Goal: Register for event/course

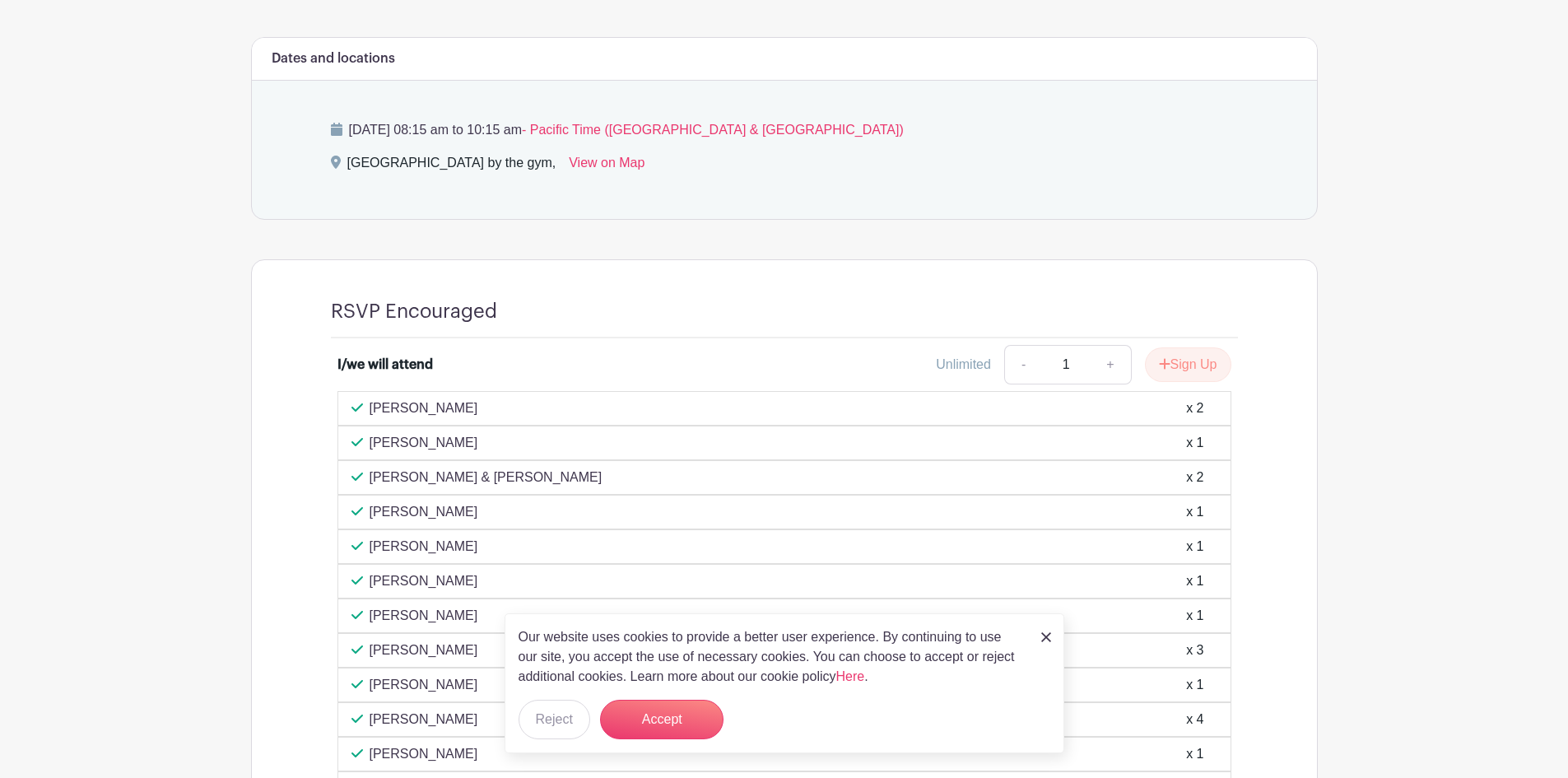
scroll to position [741, 0]
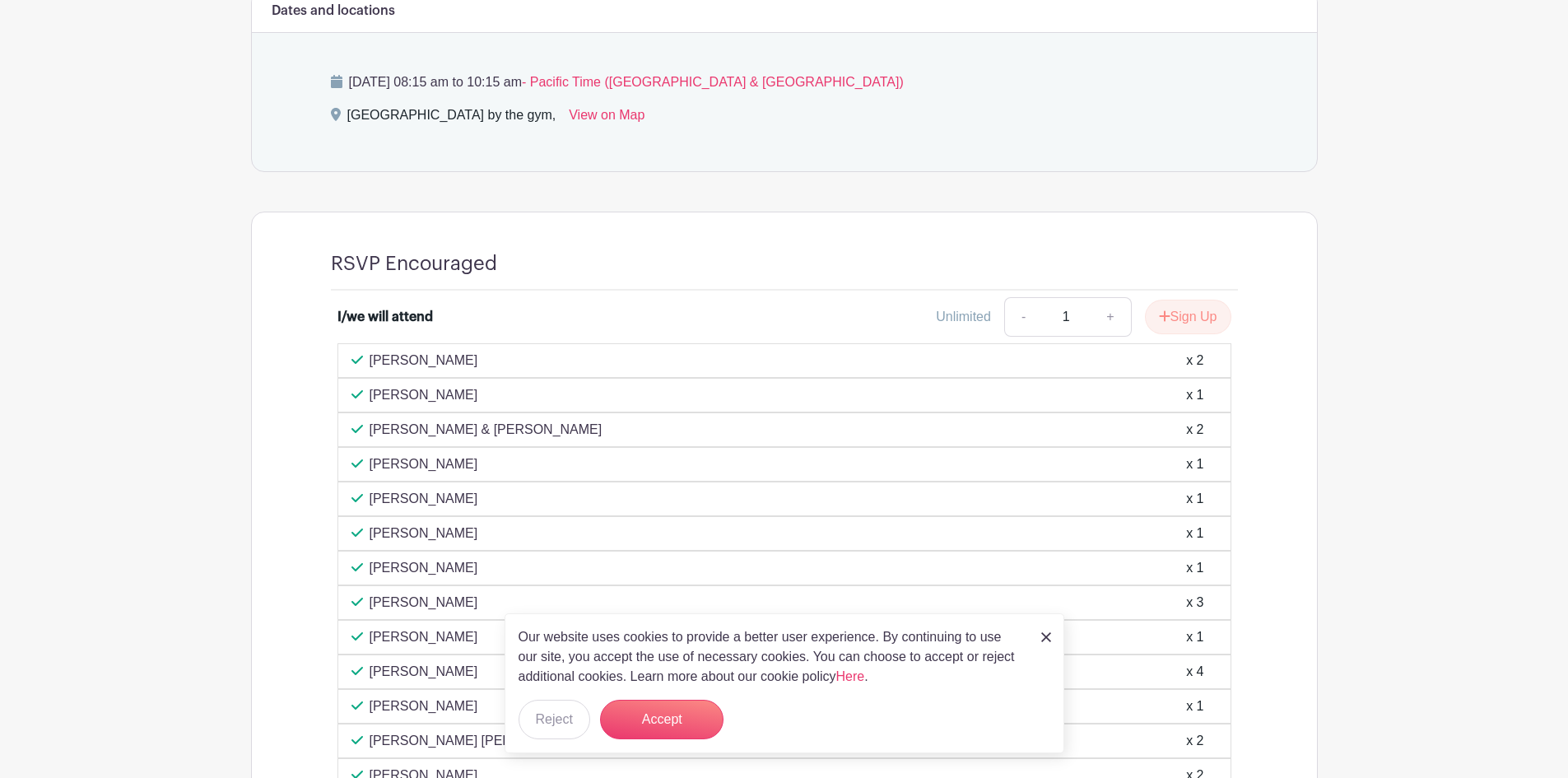
click at [1039, 640] on div "Our website uses cookies to provide a better user experience. By continuing to …" at bounding box center [784, 683] width 560 height 140
click at [1042, 638] on img at bounding box center [1046, 637] width 10 height 10
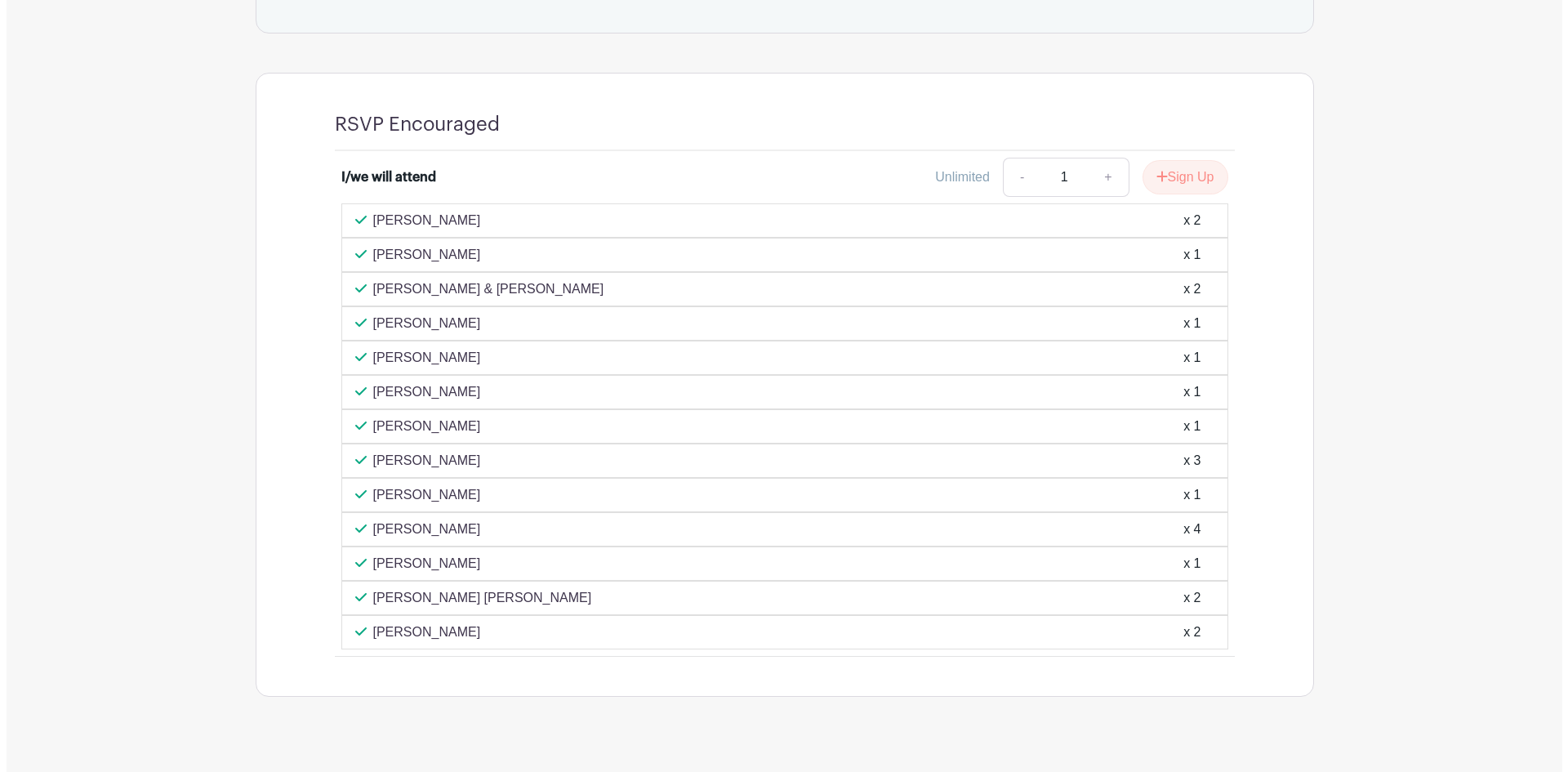
scroll to position [900, 0]
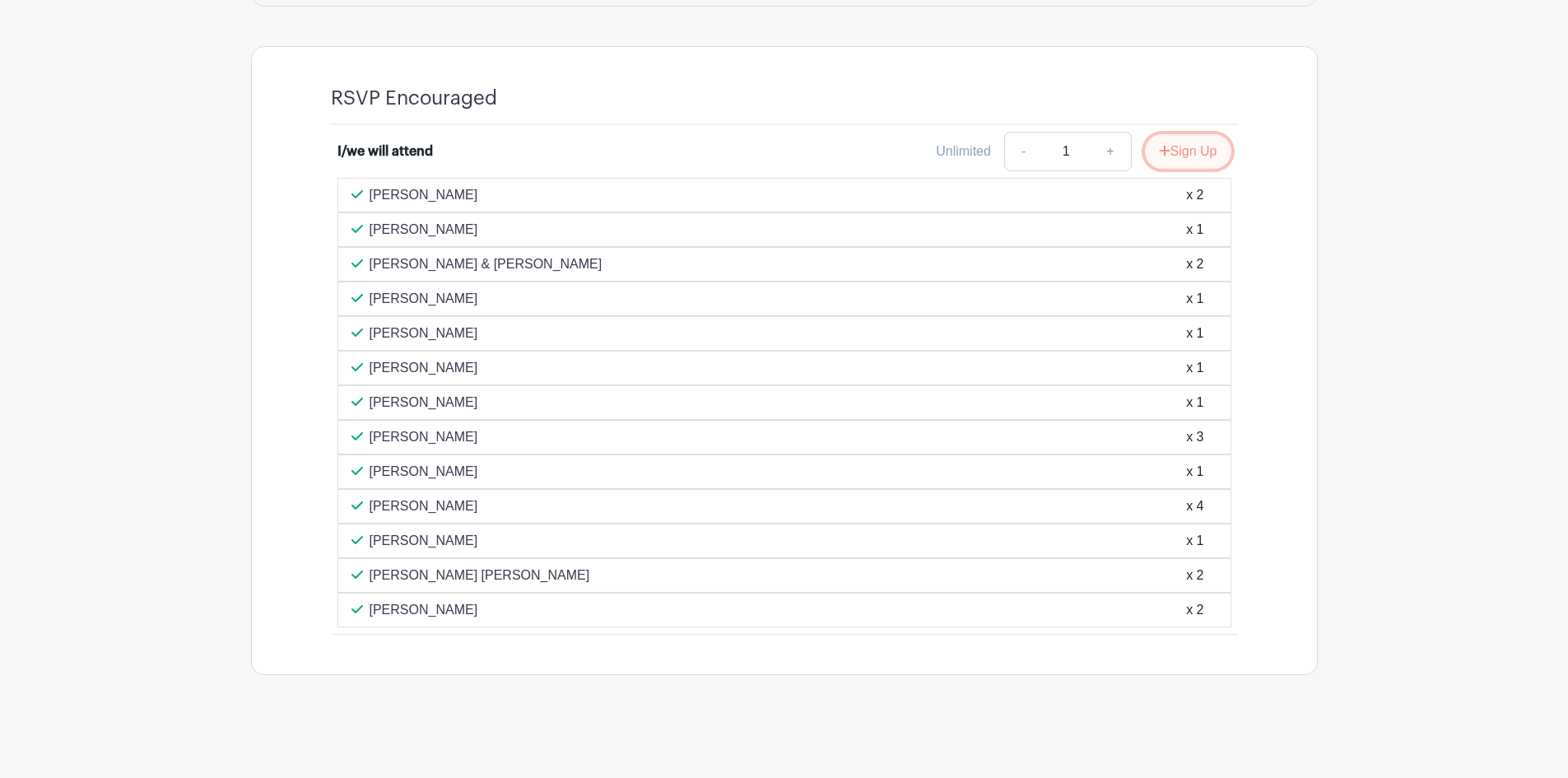
click at [1180, 159] on button "Sign Up" at bounding box center [1188, 151] width 86 height 34
click at [1158, 154] on link "+" at bounding box center [1164, 151] width 41 height 40
type input "2"
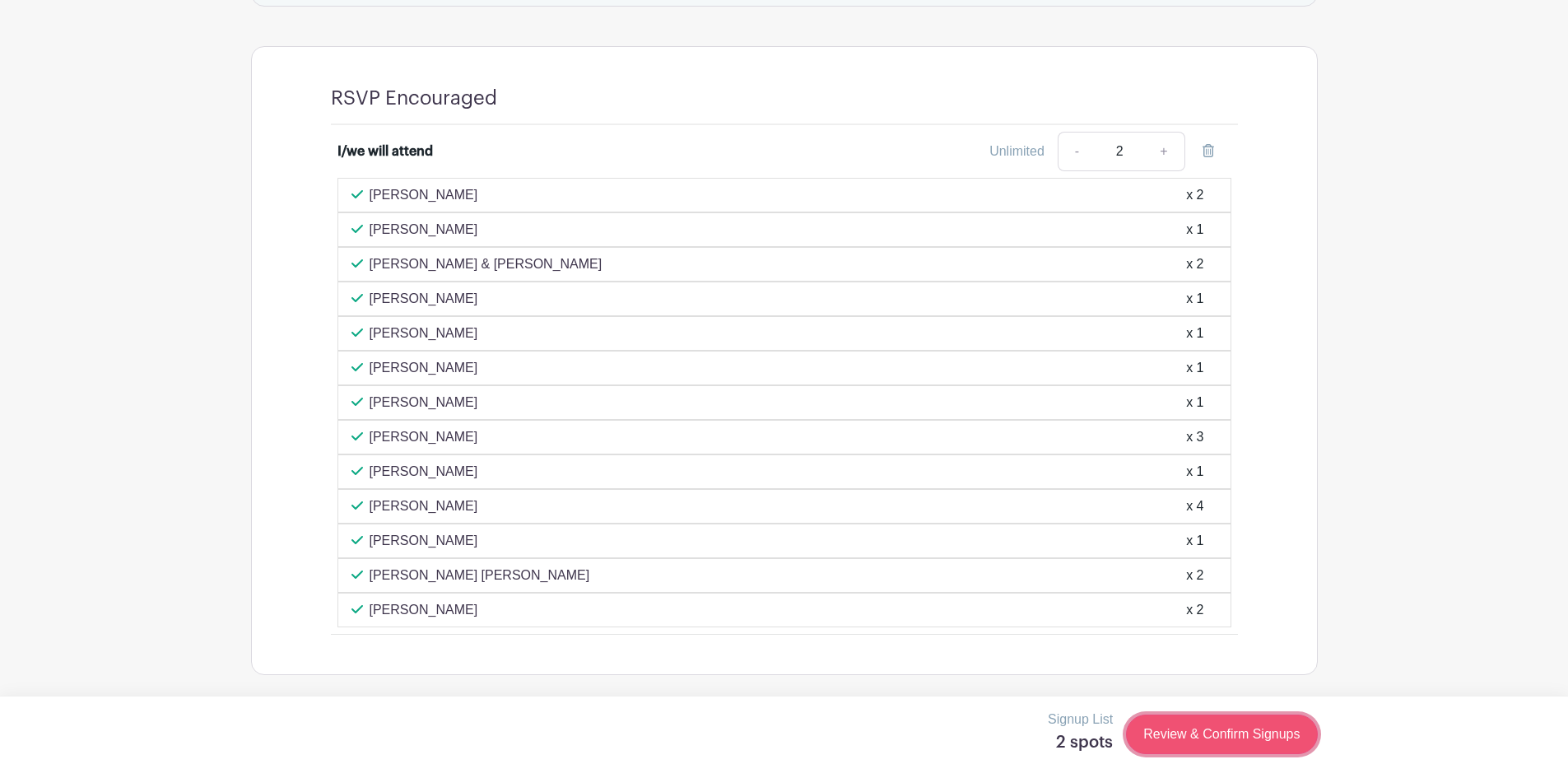
click at [1208, 741] on link "Review & Confirm Signups" at bounding box center [1221, 734] width 191 height 40
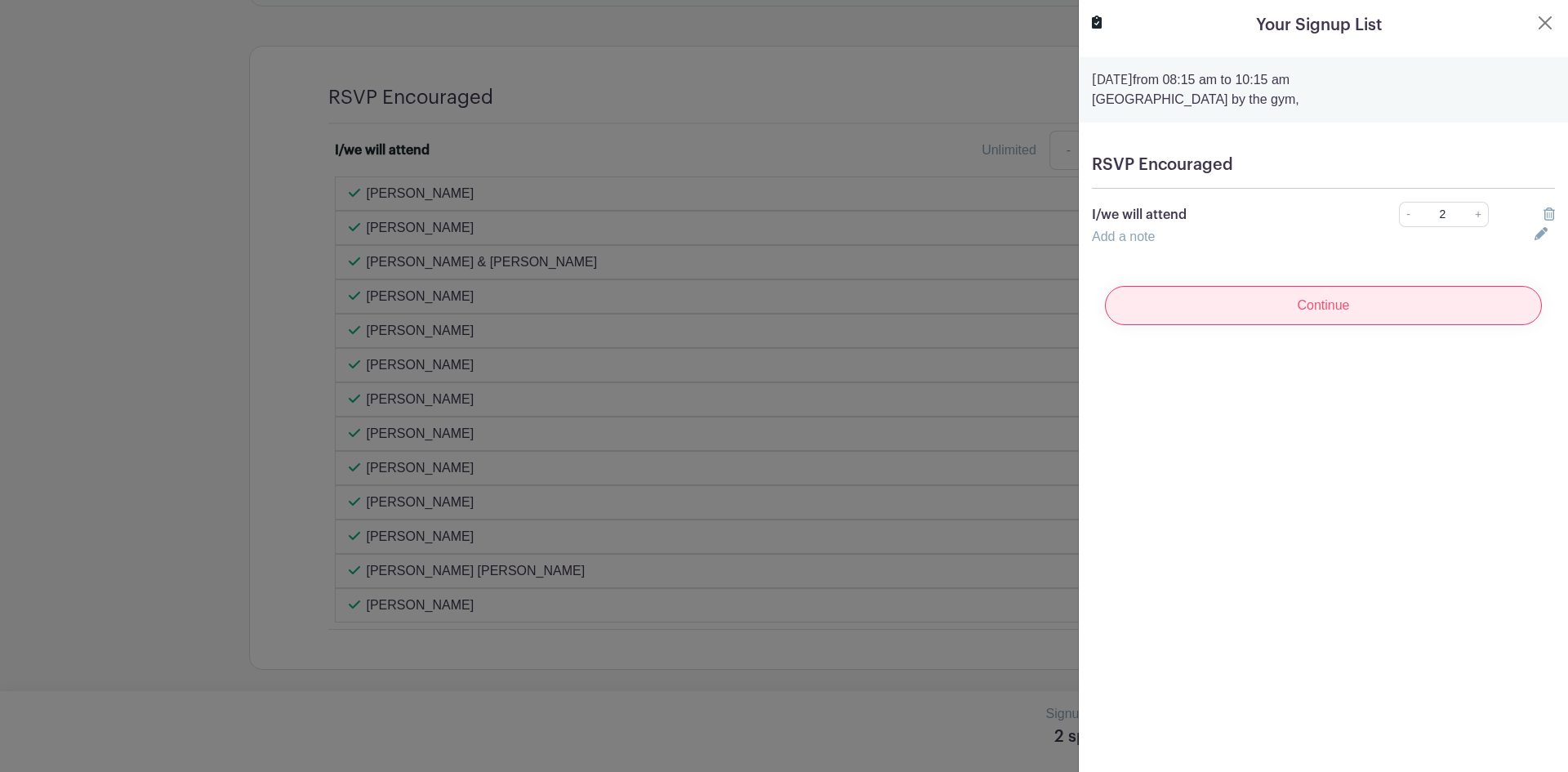
click at [1197, 316] on input "Continue" at bounding box center [1324, 305] width 437 height 40
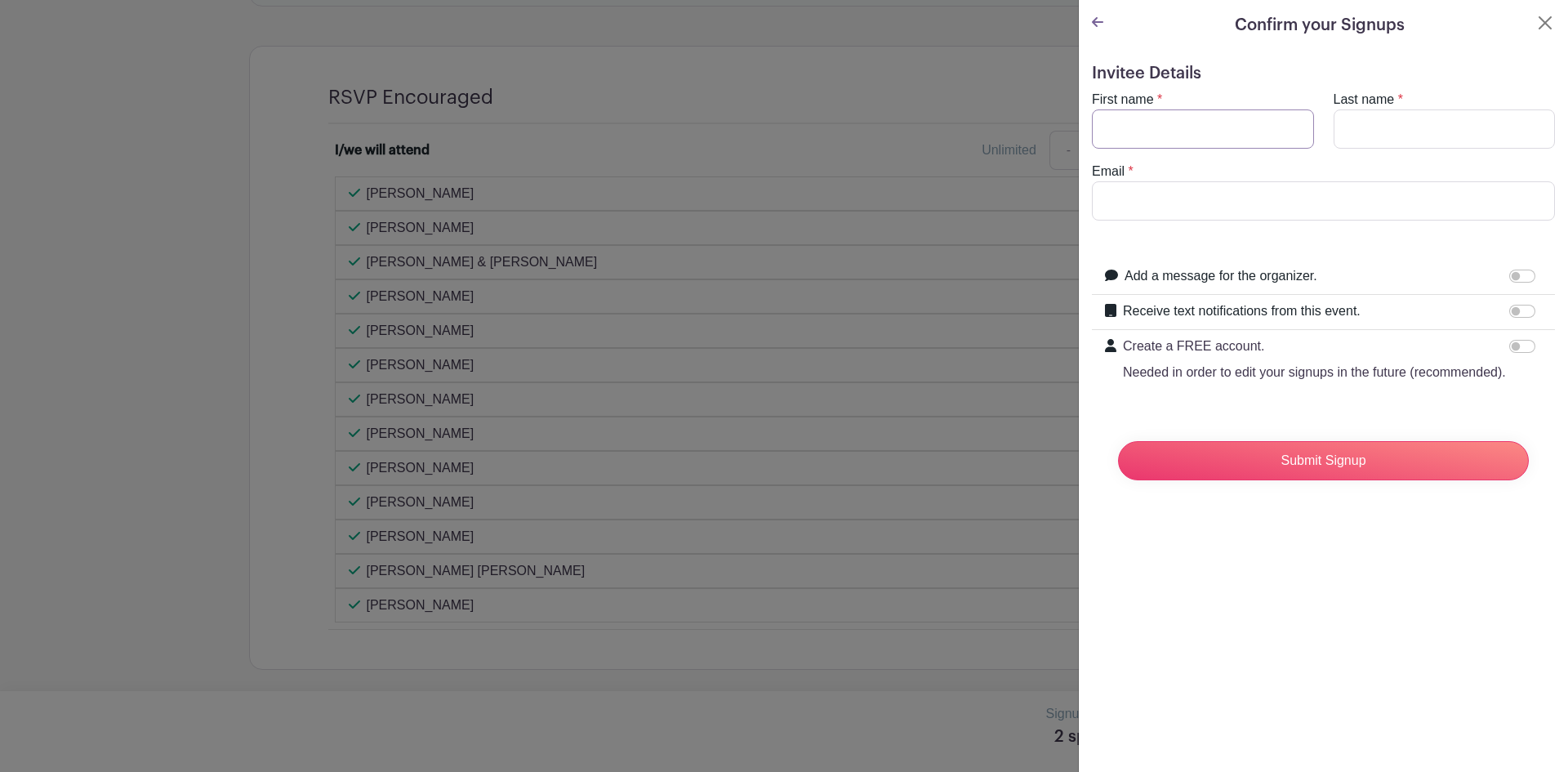
click at [1128, 129] on input "First name" at bounding box center [1203, 129] width 222 height 40
type input "[PERSON_NAME]"
type input "Quill"
type input "[EMAIL_ADDRESS][DOMAIN_NAME]"
click at [1209, 481] on input "Submit Signup" at bounding box center [1323, 460] width 411 height 40
